Goal: Navigation & Orientation: Find specific page/section

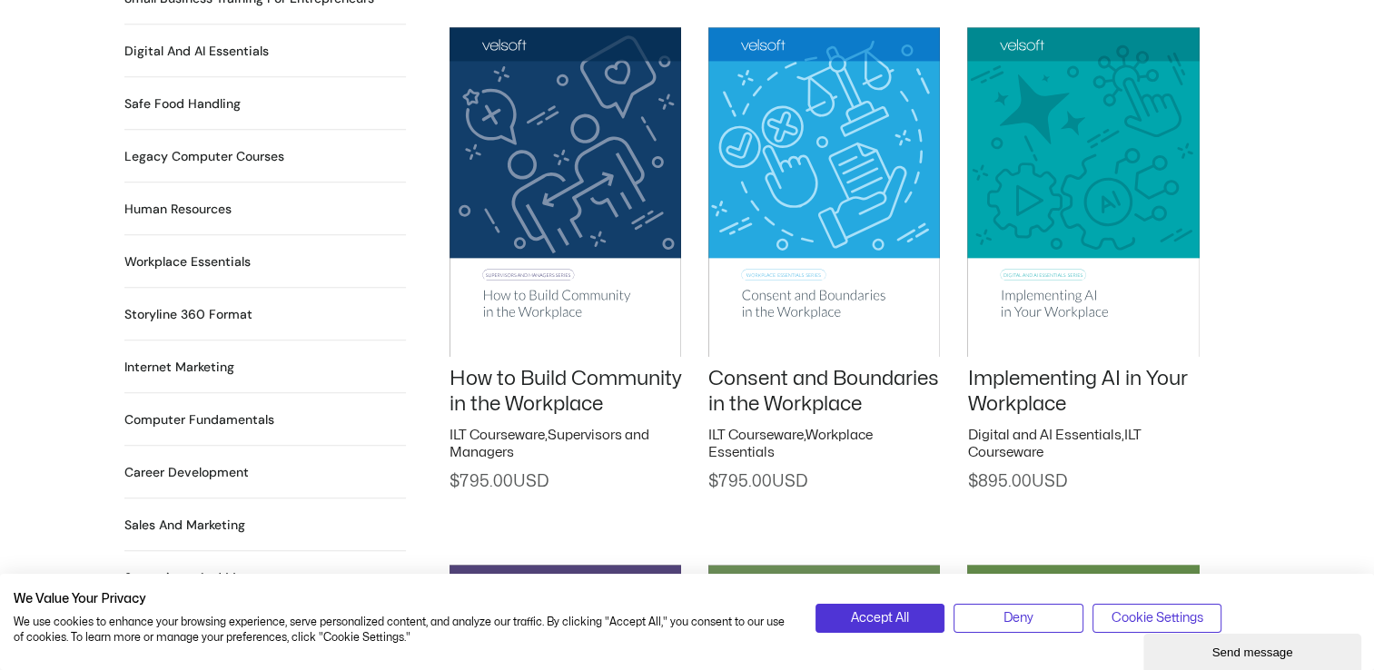
click at [254, 249] on li "Workplace Essentials 99 Products" at bounding box center [264, 268] width 281 height 39
click at [185, 252] on h2 "Workplace Essentials 99 Products" at bounding box center [187, 261] width 126 height 19
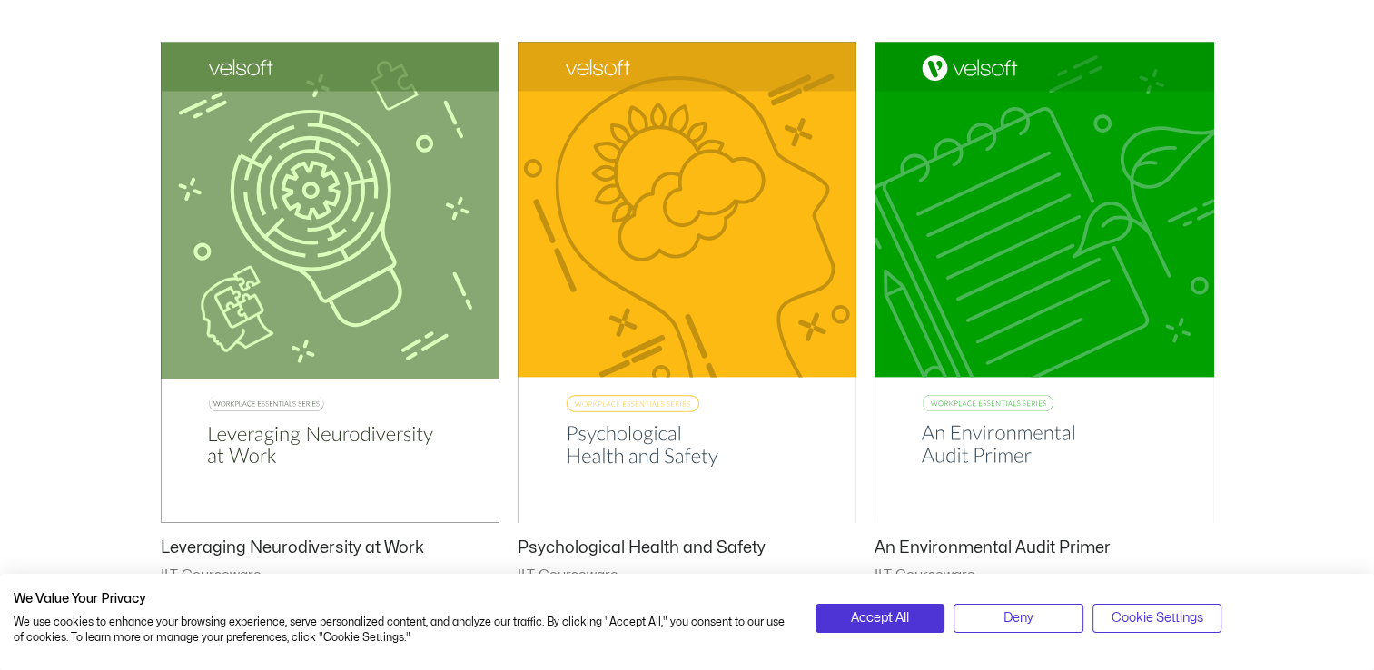
scroll to position [1090, 0]
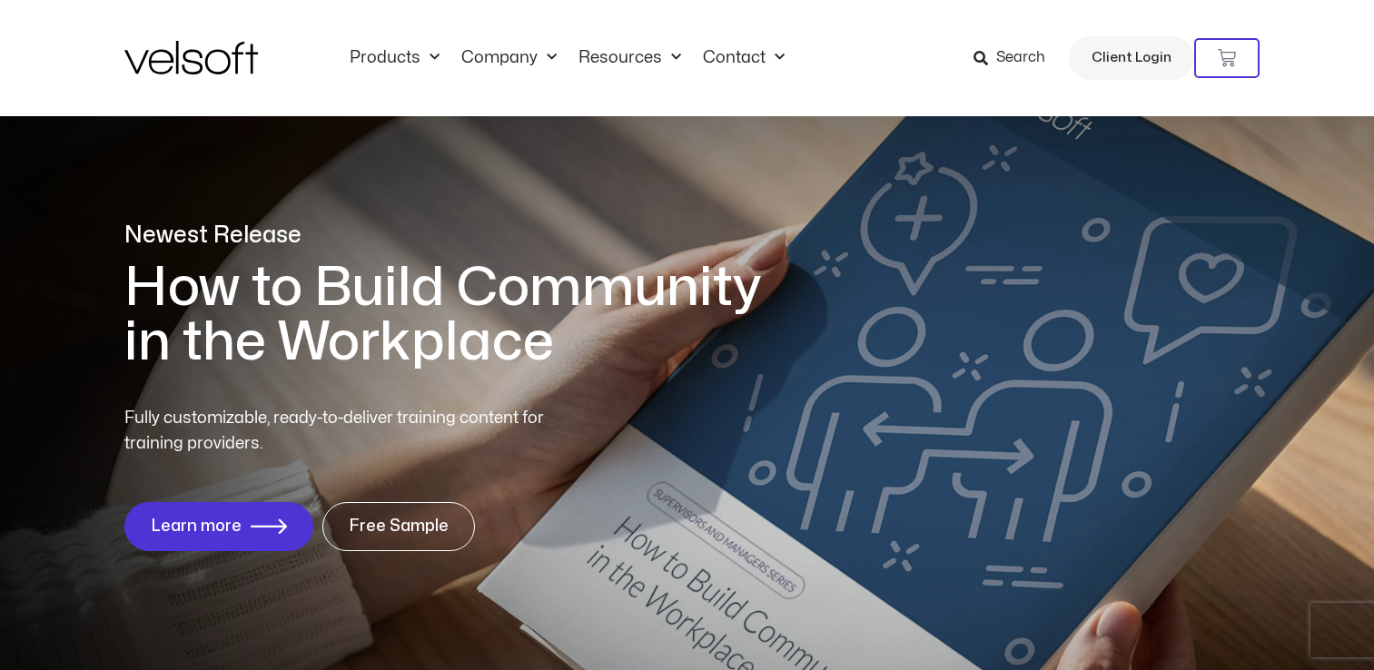
scroll to position [1634, 0]
